Goal: Transaction & Acquisition: Subscribe to service/newsletter

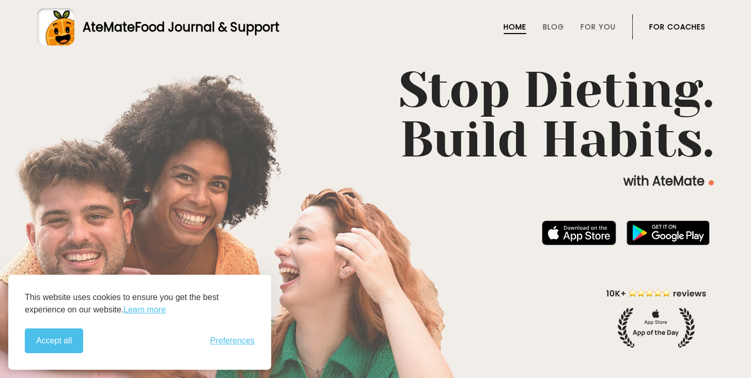
click at [663, 25] on link "For Coaches" at bounding box center [677, 27] width 56 height 8
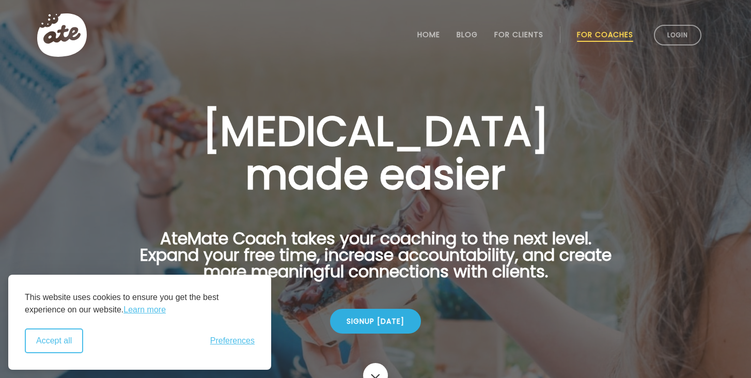
click at [44, 345] on button "Accept all" at bounding box center [54, 340] width 58 height 25
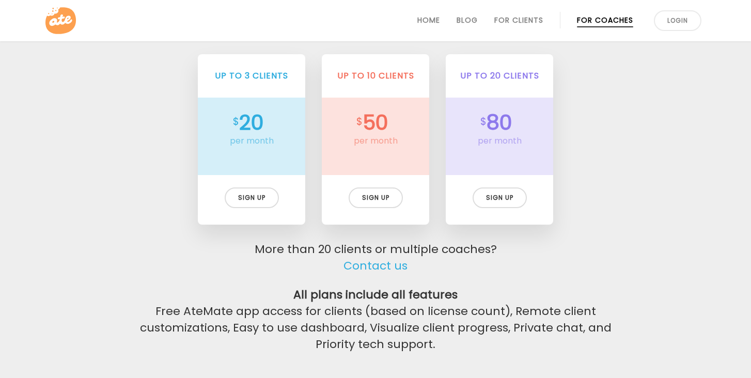
scroll to position [2383, 0]
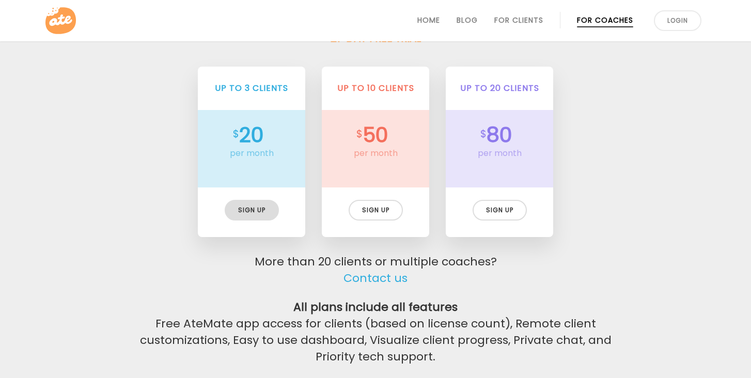
click at [250, 212] on div "Sign up" at bounding box center [252, 210] width 54 height 21
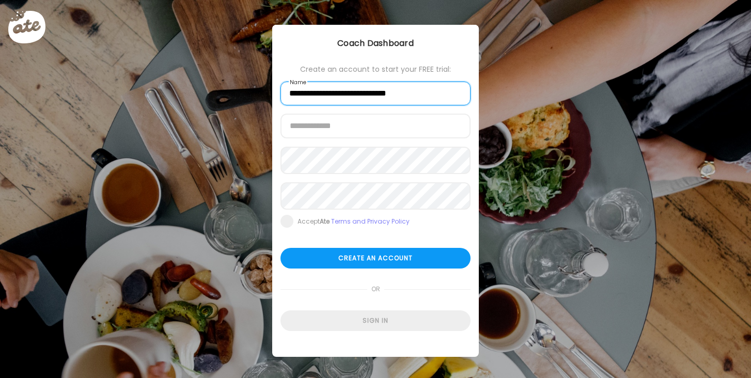
type input "**********"
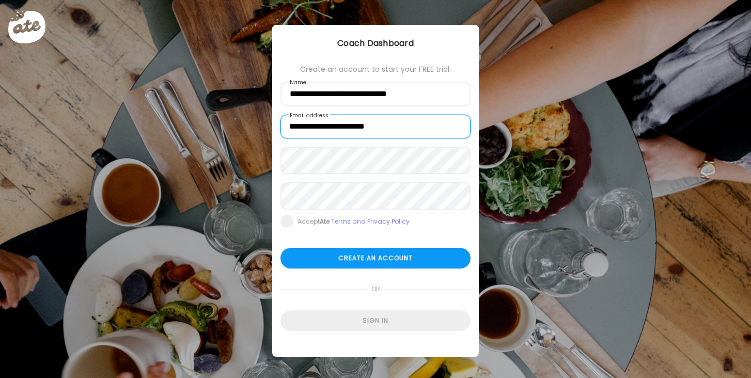
type input "**********"
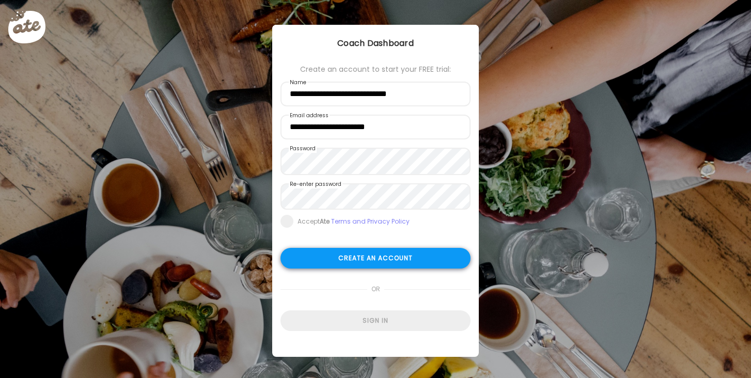
click at [394, 259] on div "Create an account" at bounding box center [375, 258] width 190 height 21
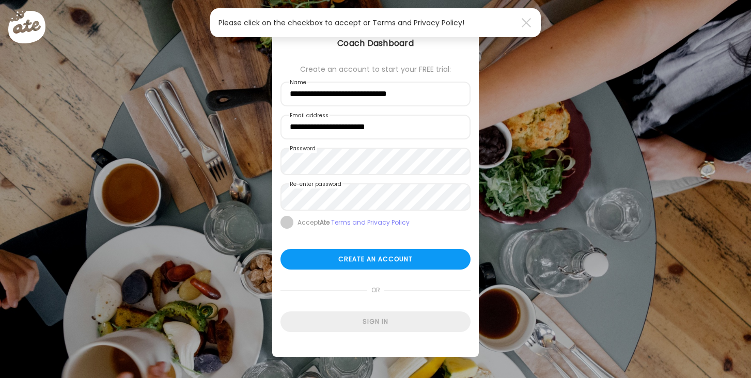
click at [285, 225] on span at bounding box center [286, 222] width 13 height 13
click at [332, 262] on div "Create an account" at bounding box center [375, 259] width 190 height 21
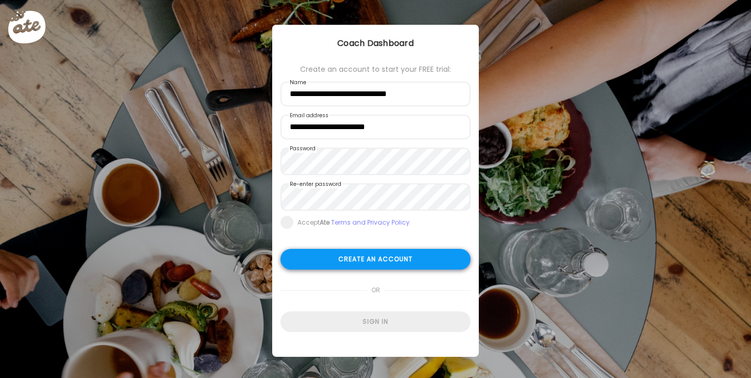
type input "**********"
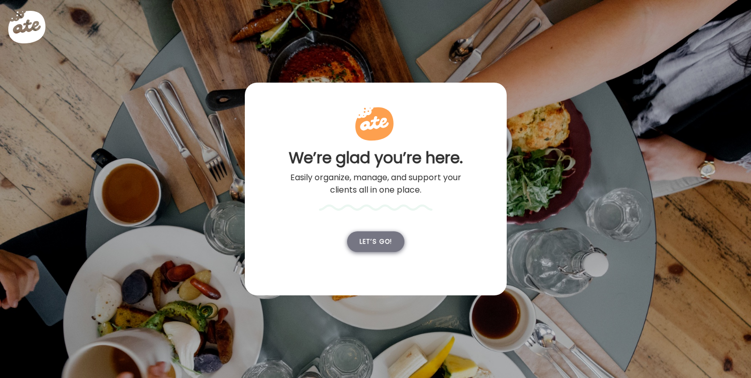
click at [383, 252] on div "Let’s go!" at bounding box center [375, 241] width 57 height 21
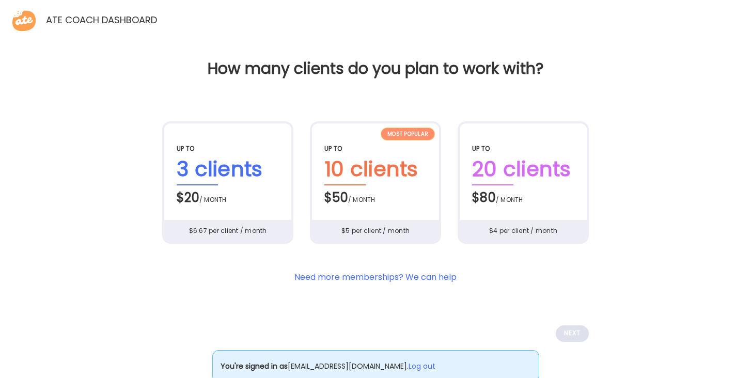
click at [243, 207] on div "$20 / month" at bounding box center [228, 196] width 102 height 22
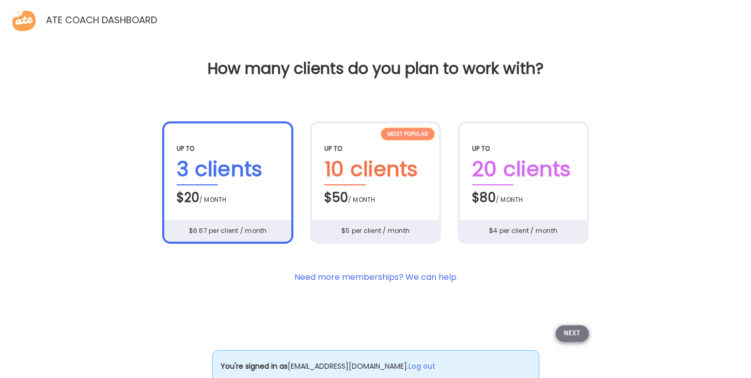
click at [572, 342] on div "Next" at bounding box center [571, 333] width 33 height 17
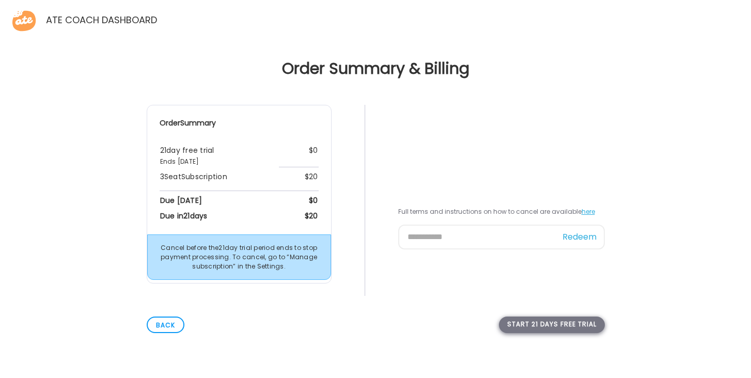
click at [545, 327] on div "Start 21 days free trial" at bounding box center [552, 324] width 106 height 17
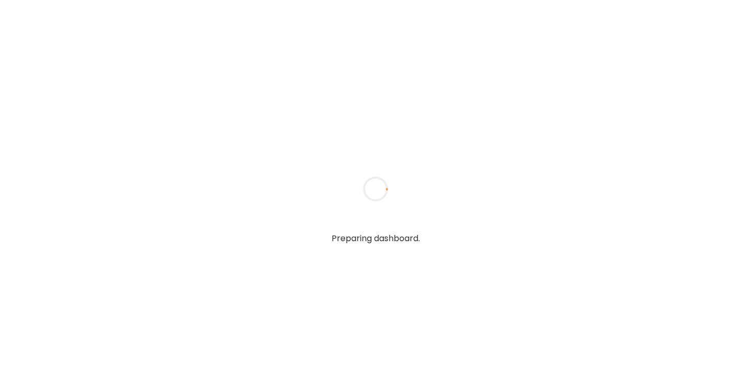
type input "**********"
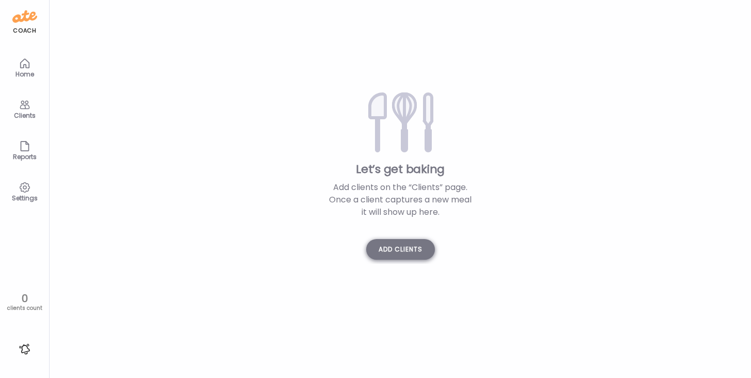
click at [404, 252] on div "Add clients" at bounding box center [400, 249] width 69 height 21
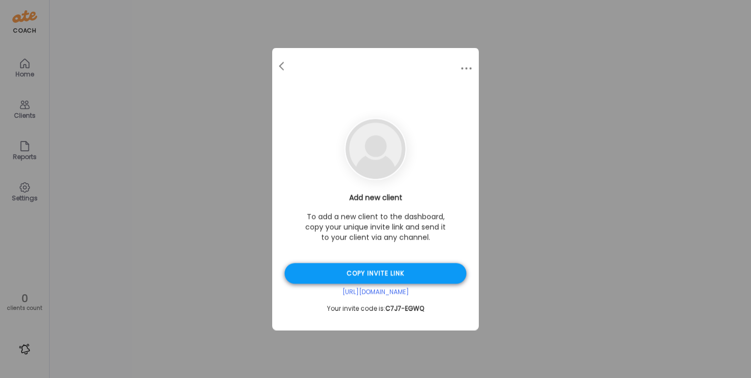
click at [390, 276] on div "Copy invite link" at bounding box center [375, 273] width 182 height 21
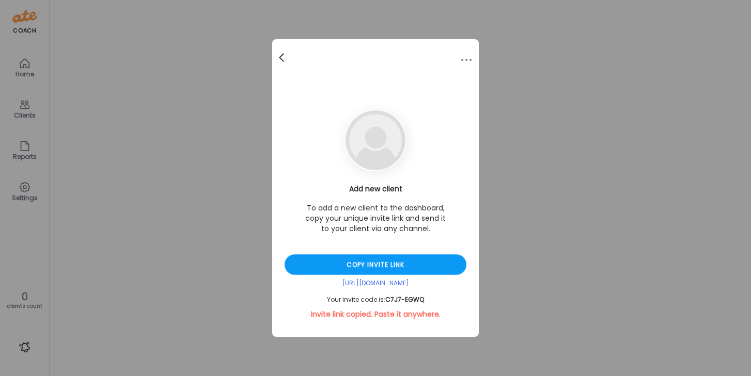
click at [282, 58] on div at bounding box center [282, 57] width 21 height 21
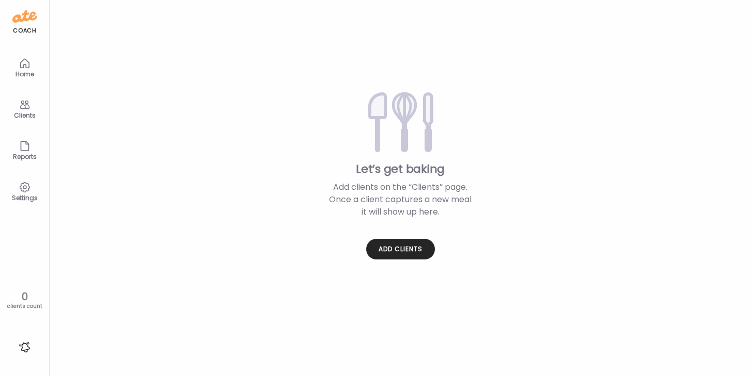
click at [30, 68] on icon at bounding box center [25, 63] width 12 height 12
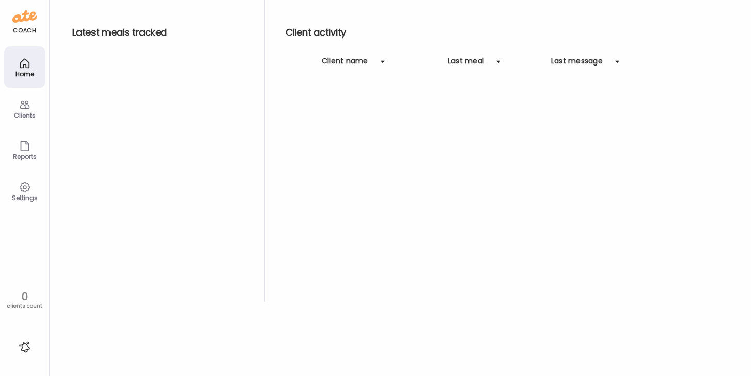
click at [29, 106] on icon at bounding box center [25, 105] width 12 height 12
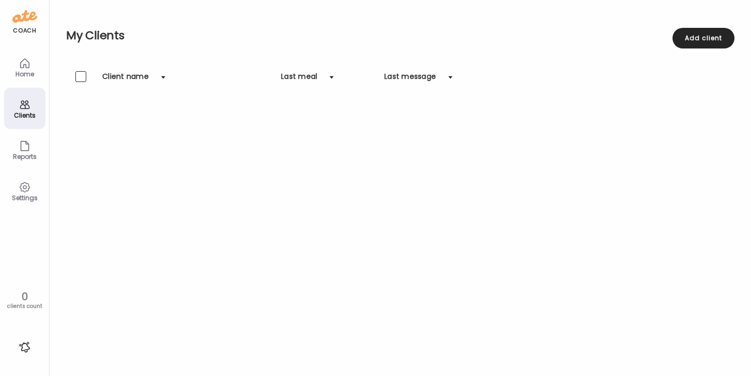
click at [24, 146] on icon at bounding box center [25, 146] width 12 height 12
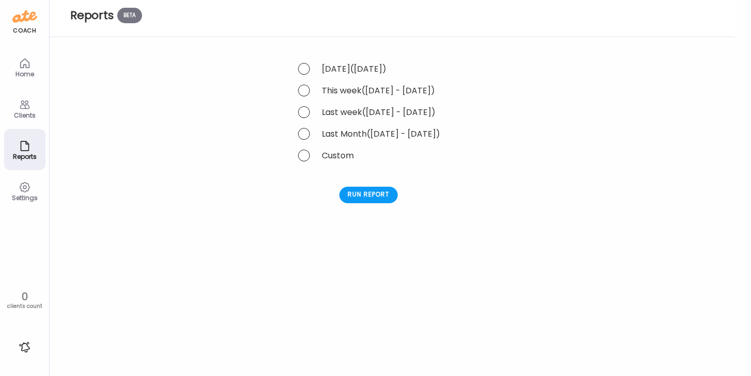
click at [20, 74] on div "Home" at bounding box center [24, 74] width 37 height 7
